Goal: Task Accomplishment & Management: Manage account settings

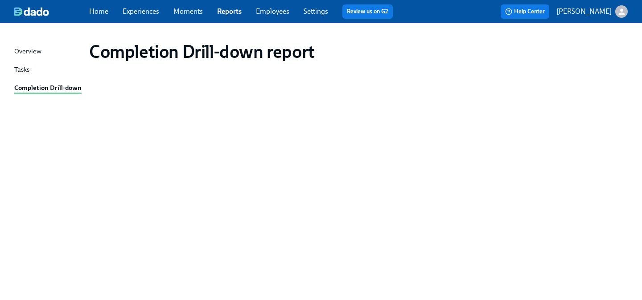
click at [148, 7] on link "Experiences" at bounding box center [141, 11] width 37 height 8
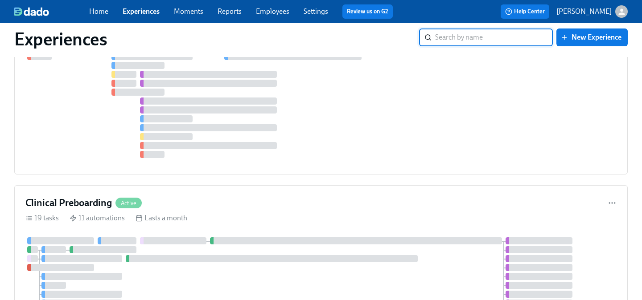
scroll to position [430, 0]
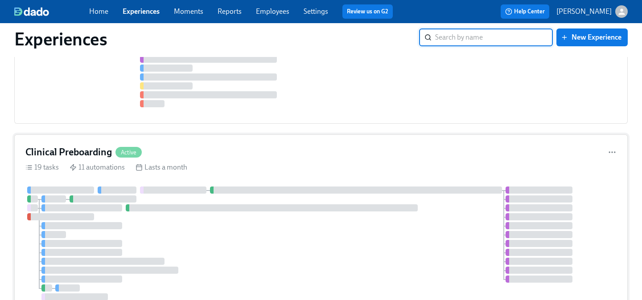
click at [206, 161] on div "Clinical Preboarding Active 19 tasks 11 automations Lasts a month" at bounding box center [320, 231] width 613 height 192
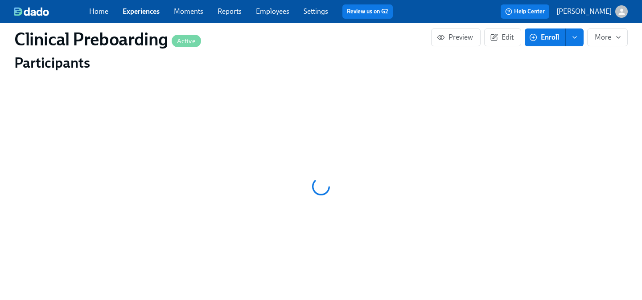
scroll to position [896, 0]
click at [312, 95] on div at bounding box center [320, 184] width 613 height 223
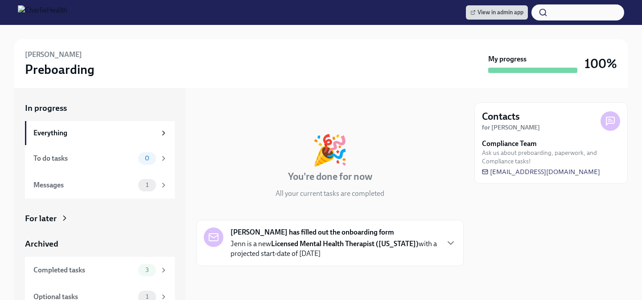
click at [60, 218] on icon at bounding box center [64, 218] width 9 height 9
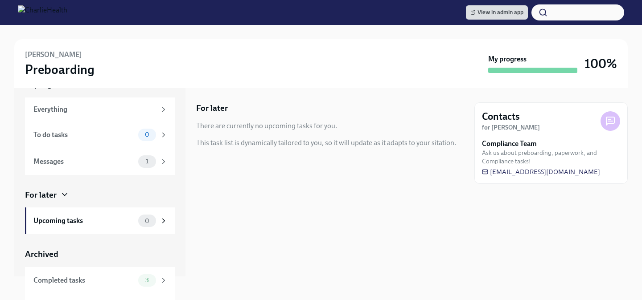
scroll to position [33, 0]
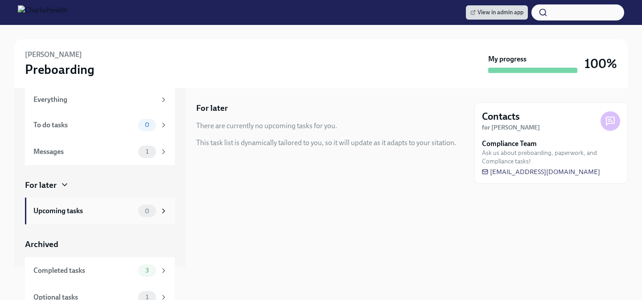
click at [102, 209] on div "Upcoming tasks" at bounding box center [83, 211] width 101 height 10
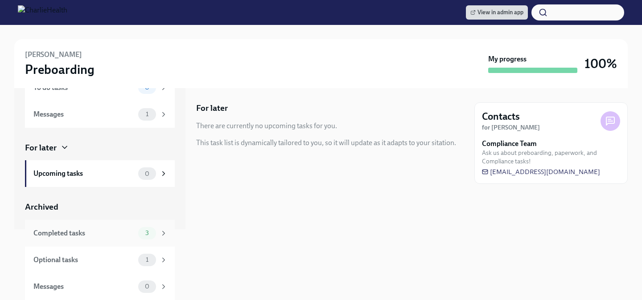
click at [95, 234] on div "Completed tasks" at bounding box center [83, 234] width 101 height 10
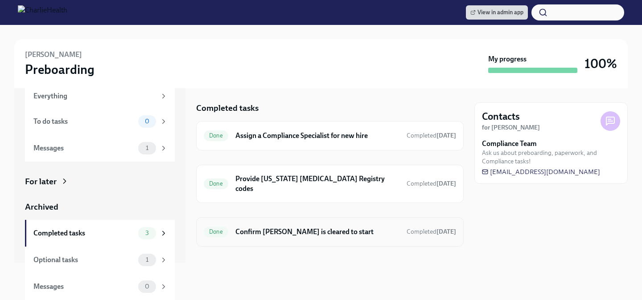
click at [301, 225] on div "Done Confirm Jenn McCoy is cleared to start Completed today" at bounding box center [330, 232] width 252 height 14
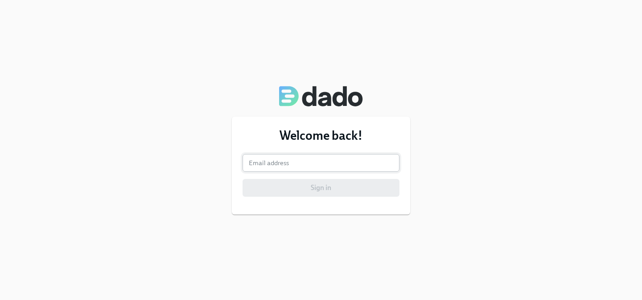
click at [267, 163] on input "email" at bounding box center [320, 163] width 157 height 18
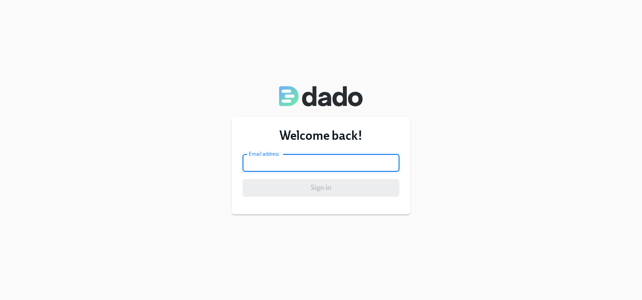
type input "chelsey.mendoza@charliehealth.com"
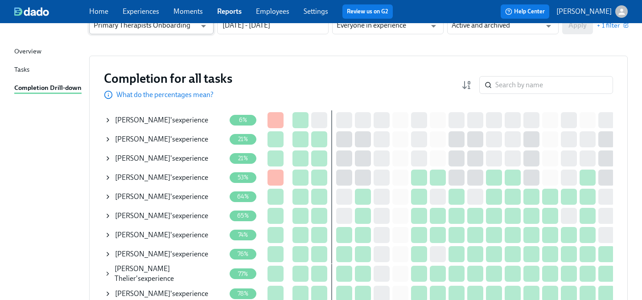
scroll to position [65, 0]
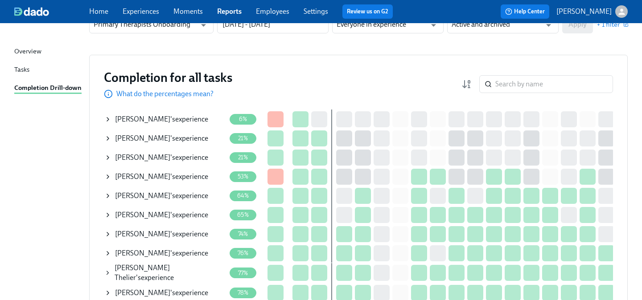
click at [146, 11] on link "Experiences" at bounding box center [141, 11] width 37 height 8
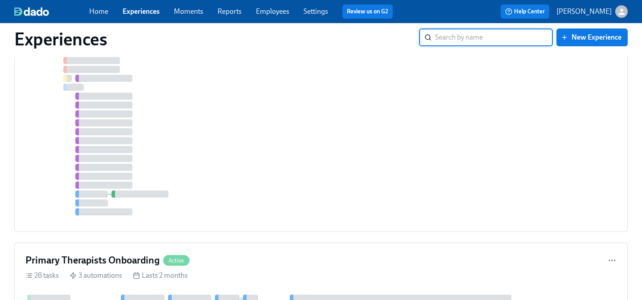
scroll to position [1034, 0]
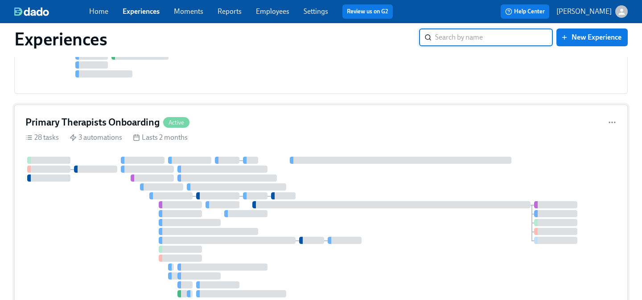
click at [194, 130] on div "Primary Therapists Onboarding Active 28 tasks 3 automations Lasts 2 months" at bounding box center [320, 209] width 613 height 209
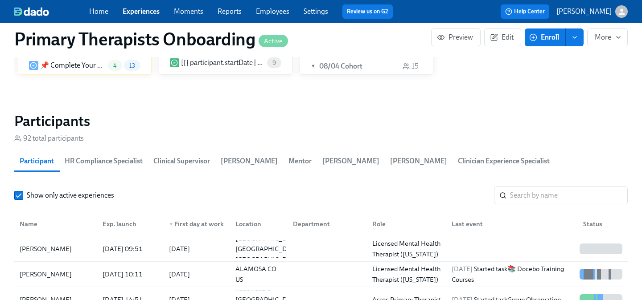
scroll to position [868, 0]
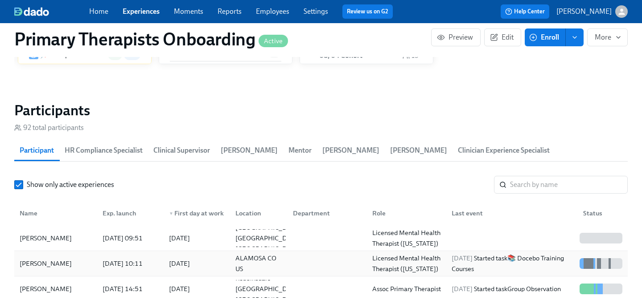
click at [336, 255] on div at bounding box center [325, 264] width 79 height 18
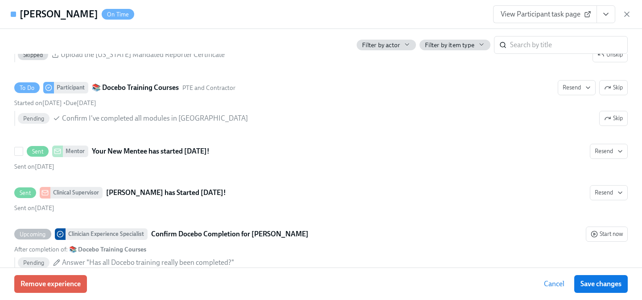
scroll to position [1218, 0]
